Goal: Task Accomplishment & Management: Use online tool/utility

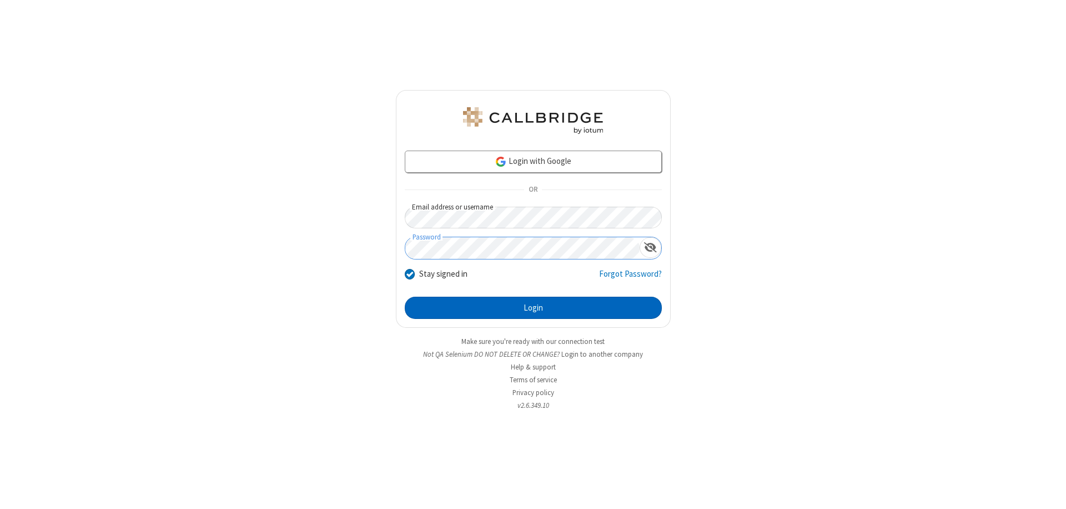
click at [533, 308] on button "Login" at bounding box center [533, 308] width 257 height 22
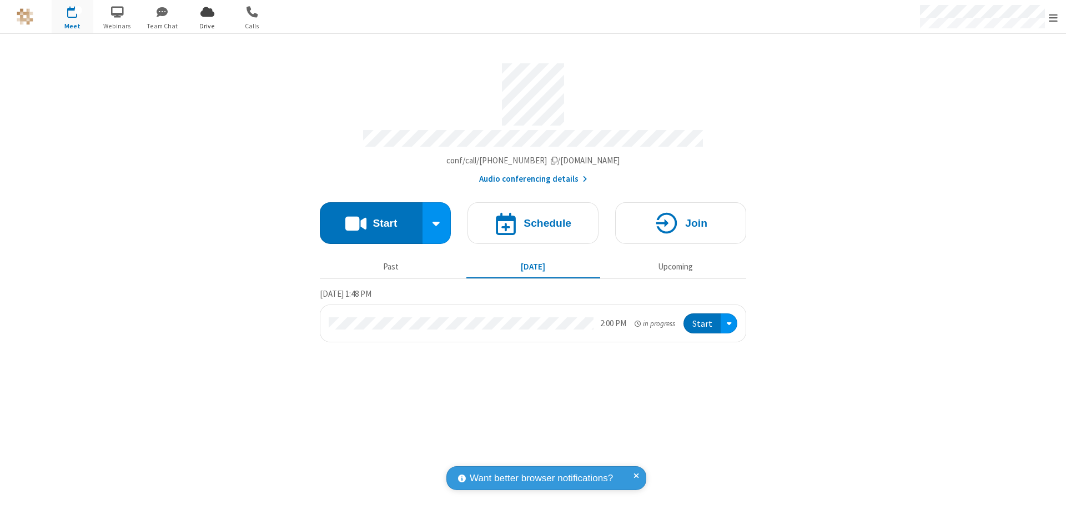
click at [1053, 17] on span "Open menu" at bounding box center [1053, 17] width 9 height 11
click at [207, 26] on span "Drive" at bounding box center [208, 26] width 42 height 10
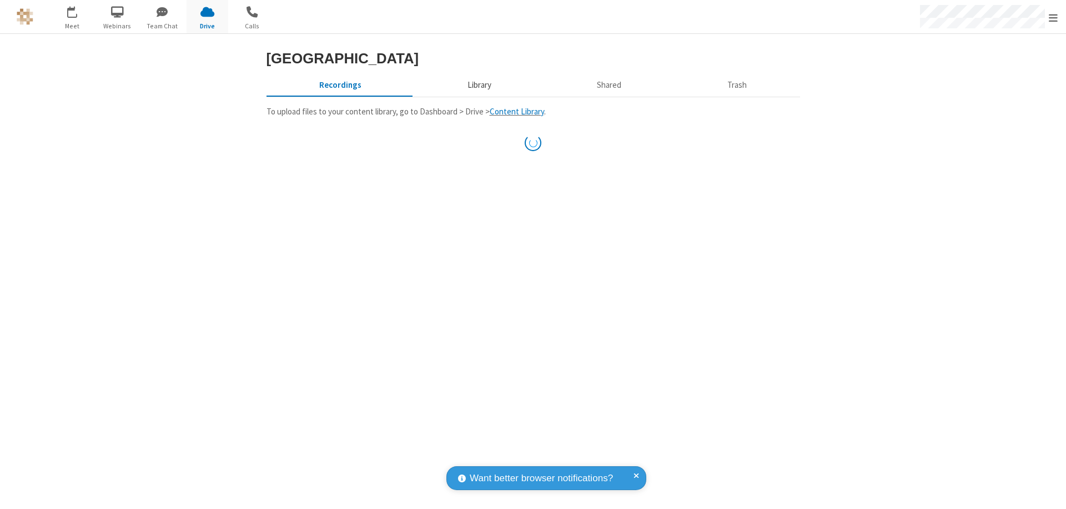
click at [478, 96] on button "Library" at bounding box center [479, 84] width 130 height 21
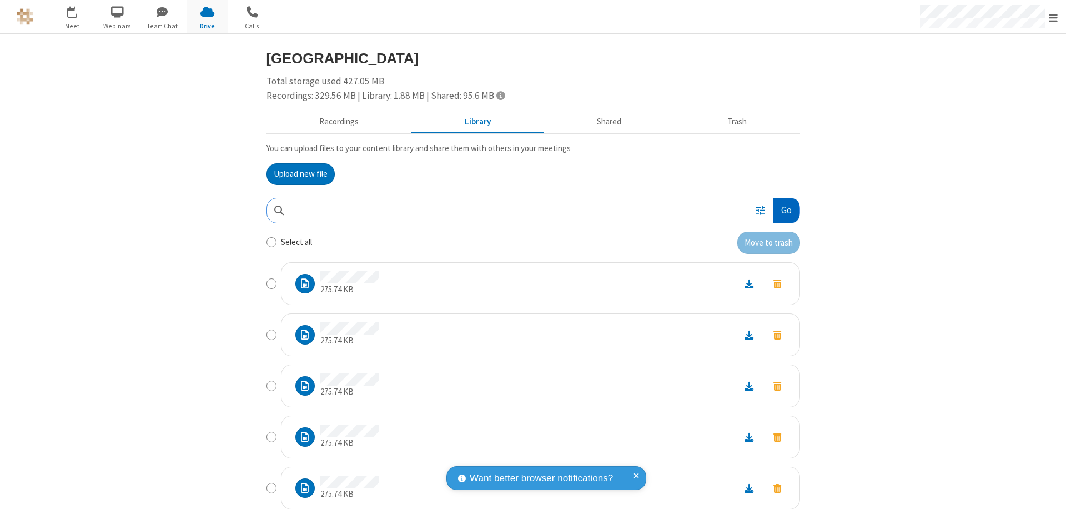
click at [782, 210] on button "Go" at bounding box center [787, 210] width 26 height 25
click at [300, 174] on button "Upload new file" at bounding box center [301, 174] width 68 height 22
